Goal: Task Accomplishment & Management: Manage account settings

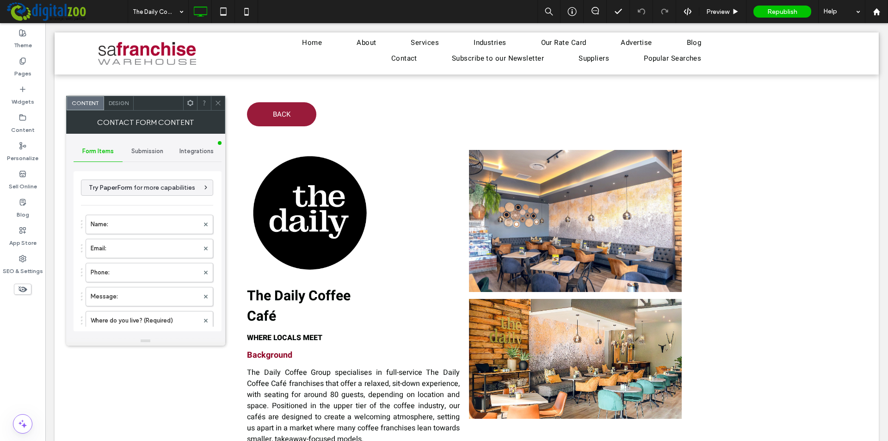
click at [190, 153] on span "Integrations" at bounding box center [197, 151] width 34 height 7
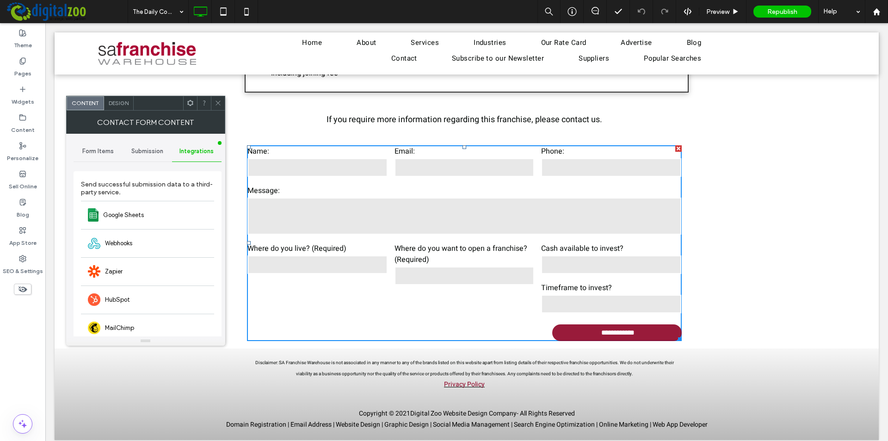
click at [155, 150] on span "Submission" at bounding box center [147, 151] width 32 height 7
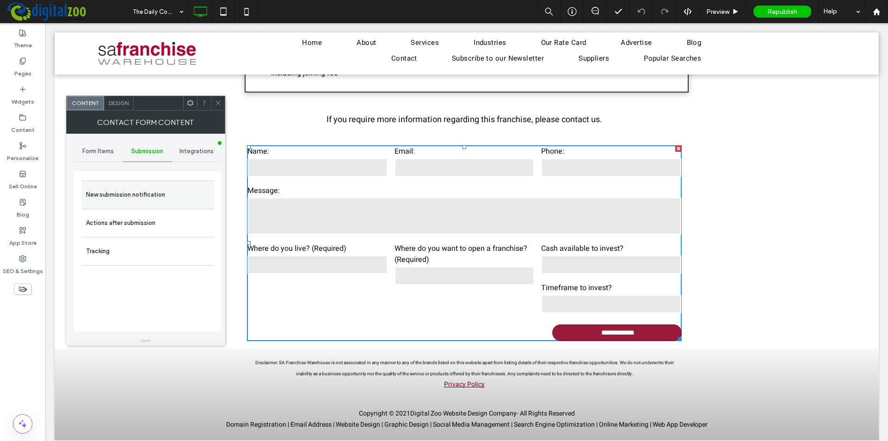
click at [138, 199] on label "New submission notification" at bounding box center [148, 195] width 124 height 19
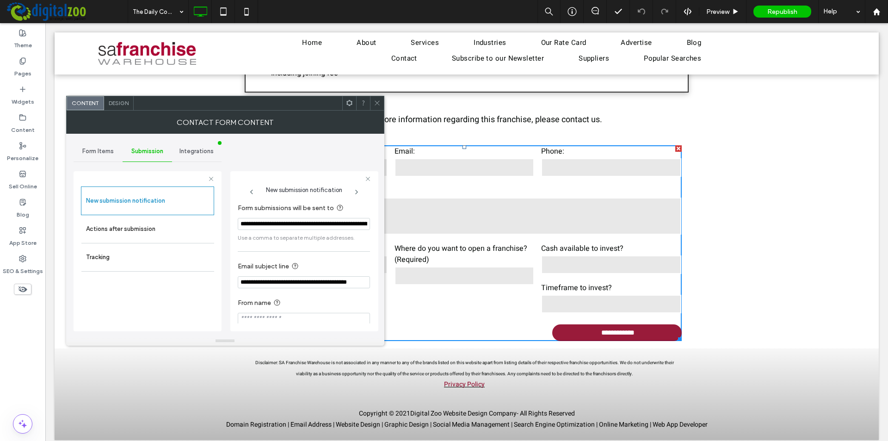
scroll to position [8, 0]
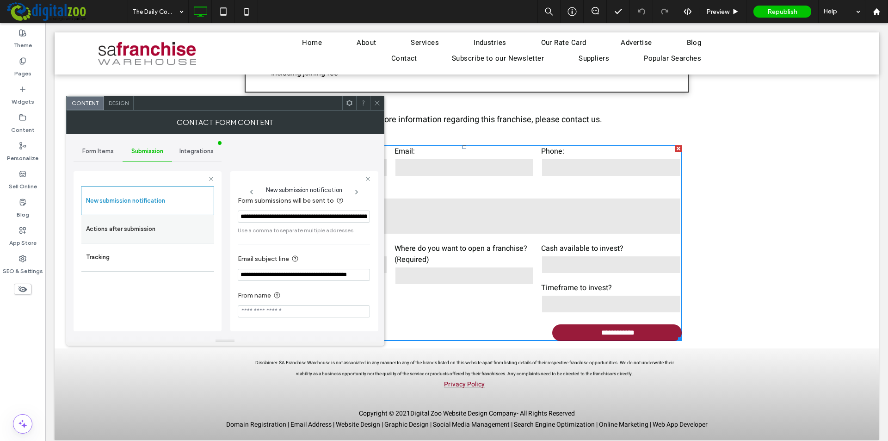
click at [152, 235] on label "Actions after submission" at bounding box center [148, 229] width 124 height 19
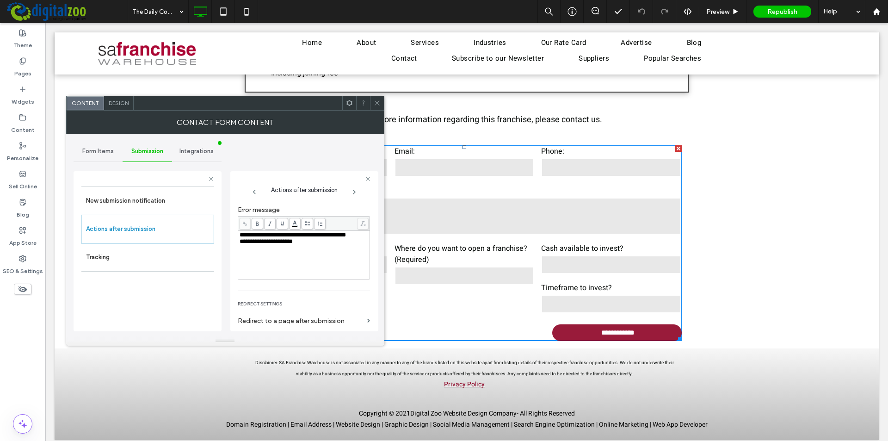
scroll to position [147, 0]
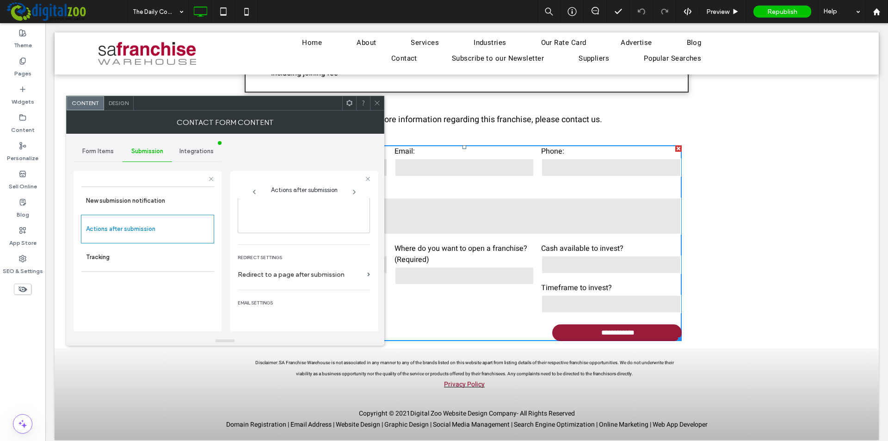
click at [256, 301] on span "email settings" at bounding box center [304, 303] width 132 height 11
click at [256, 306] on span "email settings" at bounding box center [304, 303] width 132 height 11
click at [256, 303] on span "email settings" at bounding box center [304, 303] width 132 height 11
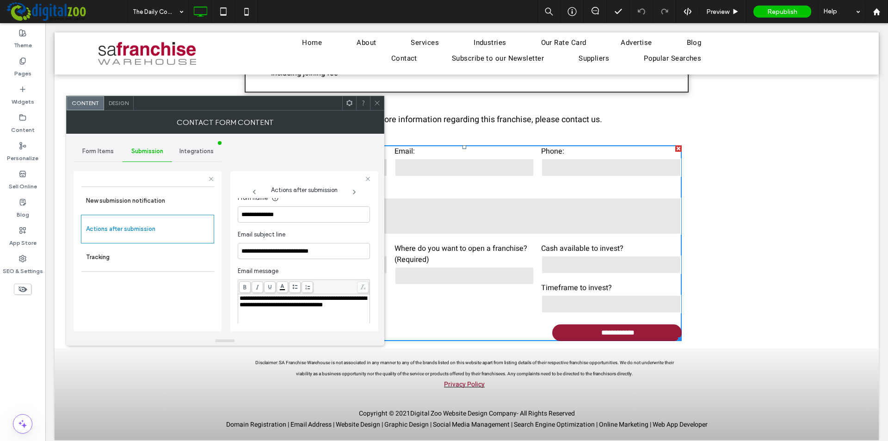
scroll to position [250, 0]
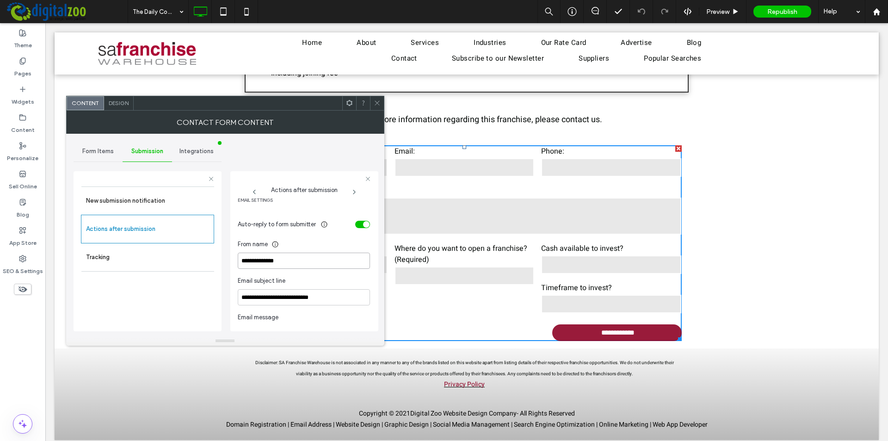
click at [249, 261] on input "**********" at bounding box center [304, 261] width 132 height 16
click at [174, 302] on div "New submission notification Actions after submission Tracking" at bounding box center [147, 256] width 133 height 140
click at [378, 102] on icon at bounding box center [377, 102] width 7 height 7
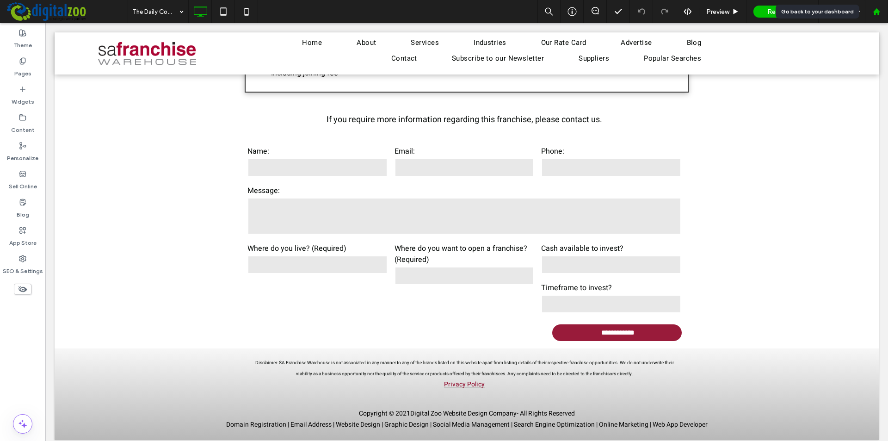
click at [879, 12] on use at bounding box center [876, 11] width 7 height 7
